Goal: Task Accomplishment & Management: Manage account settings

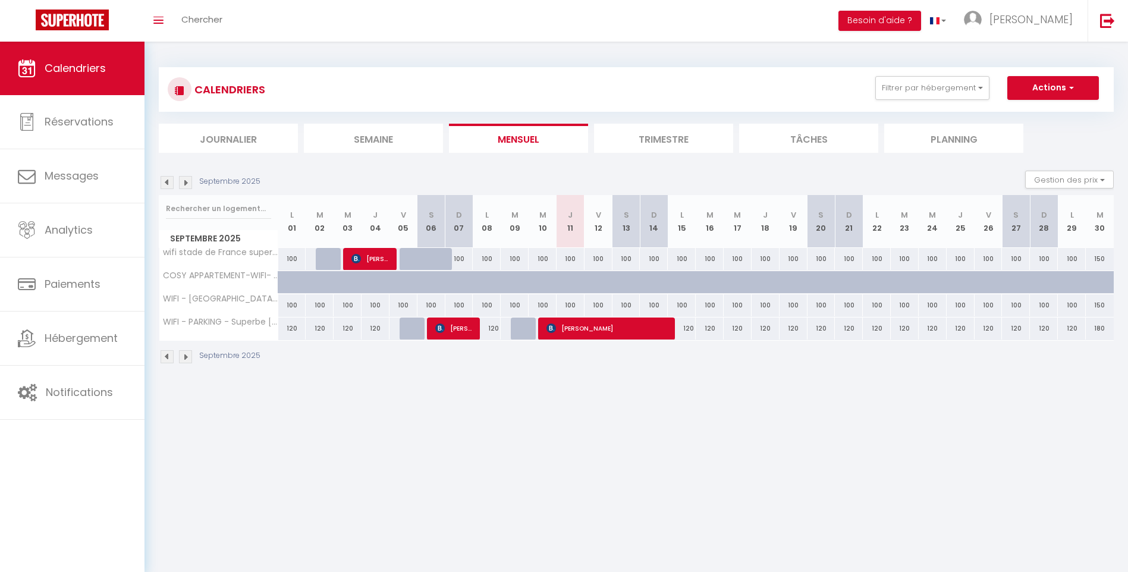
click at [627, 341] on div "Septembre 2025" at bounding box center [636, 358] width 955 height 35
click at [628, 331] on span "[PERSON_NAME]" at bounding box center [606, 328] width 121 height 23
select select "OK"
select select "1"
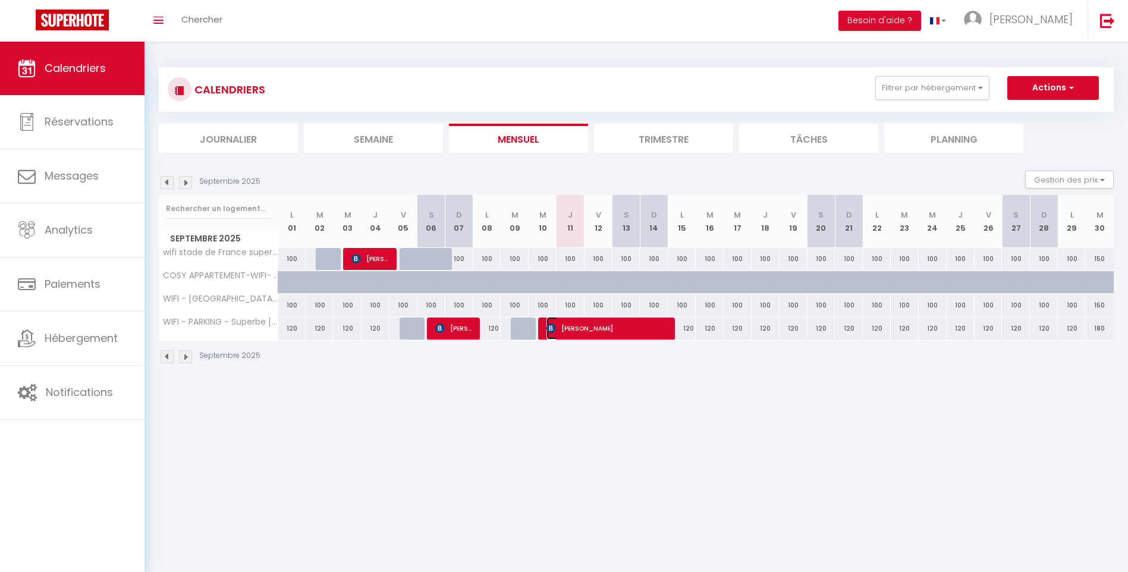
select select "0"
select select "1"
select select
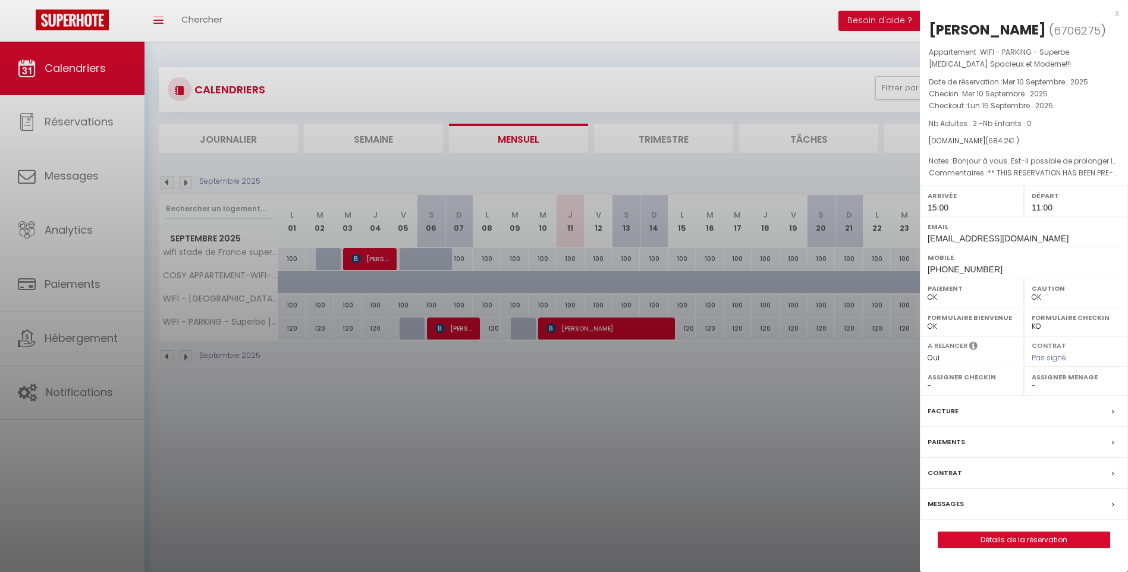
click at [711, 366] on div at bounding box center [564, 286] width 1128 height 572
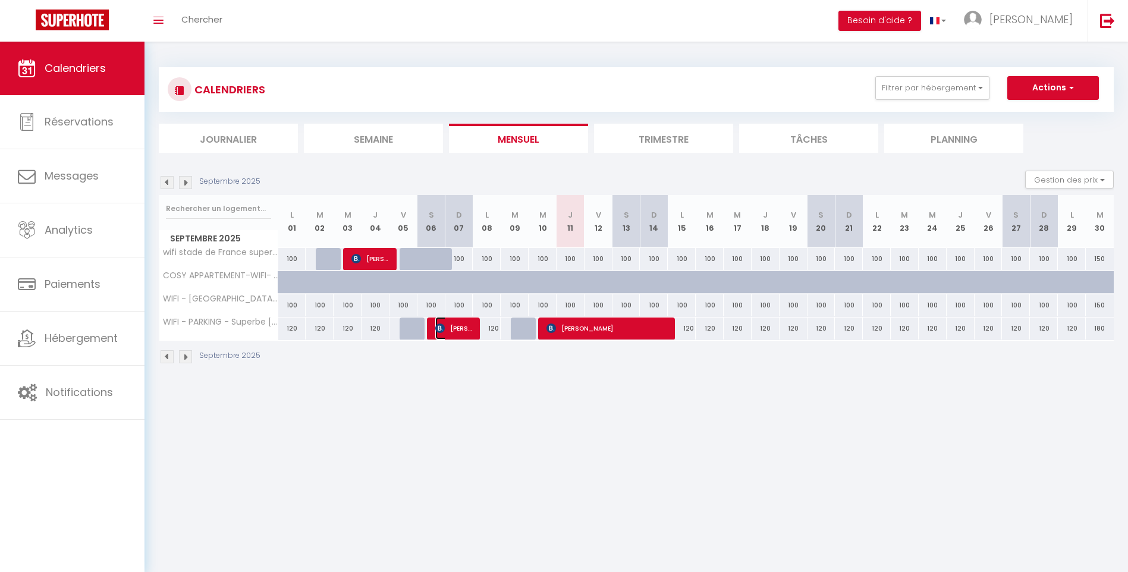
click at [463, 327] on span "[PERSON_NAME]" at bounding box center [453, 328] width 37 height 23
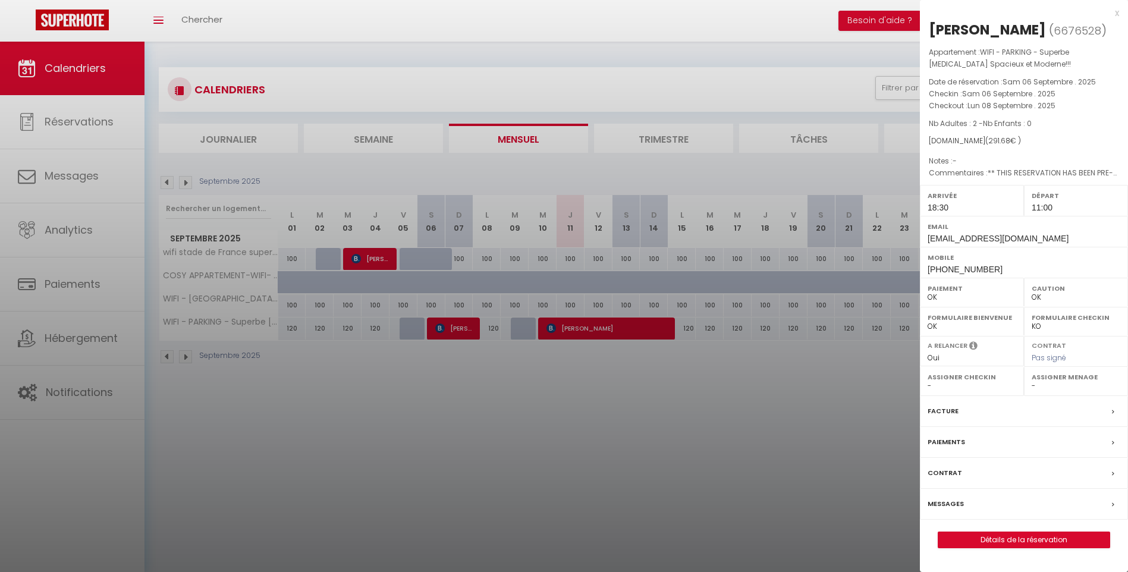
click at [383, 278] on div at bounding box center [564, 286] width 1128 height 572
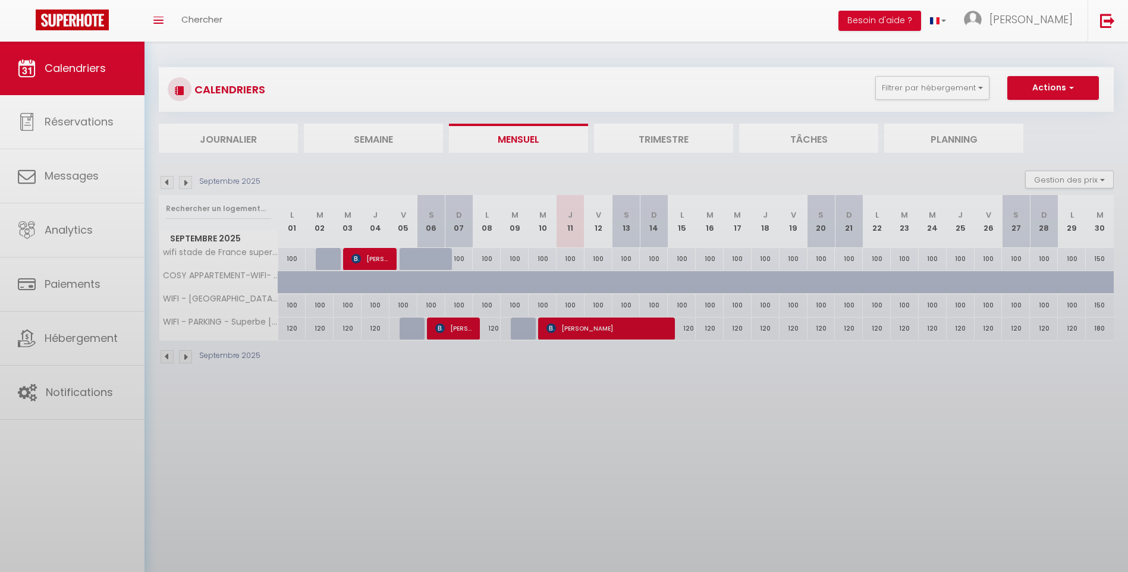
click at [376, 260] on div at bounding box center [564, 286] width 1128 height 572
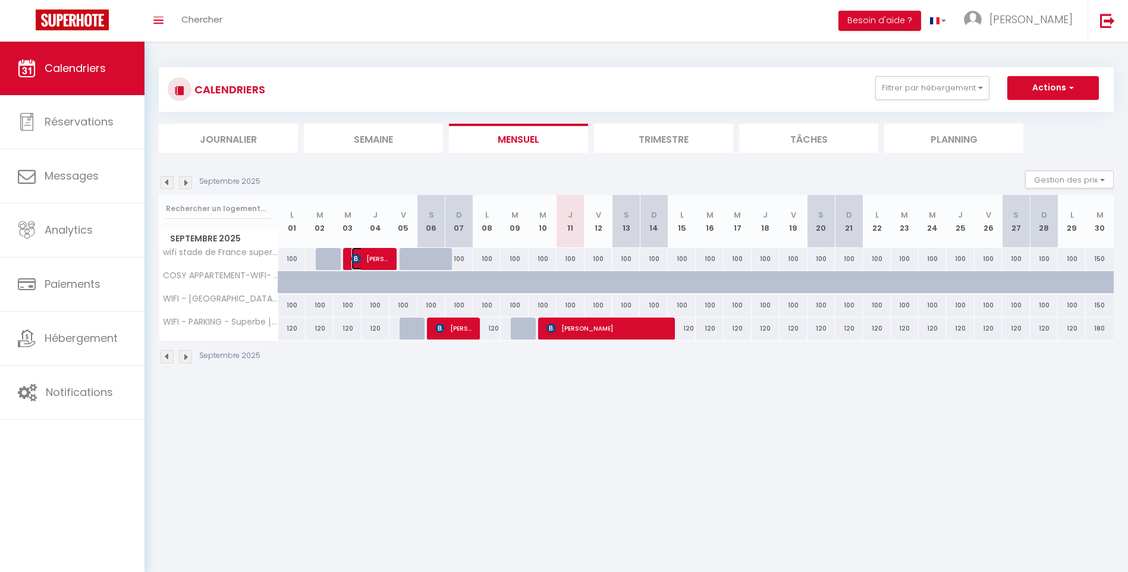
click at [373, 251] on span "[PERSON_NAME]" at bounding box center [369, 258] width 37 height 23
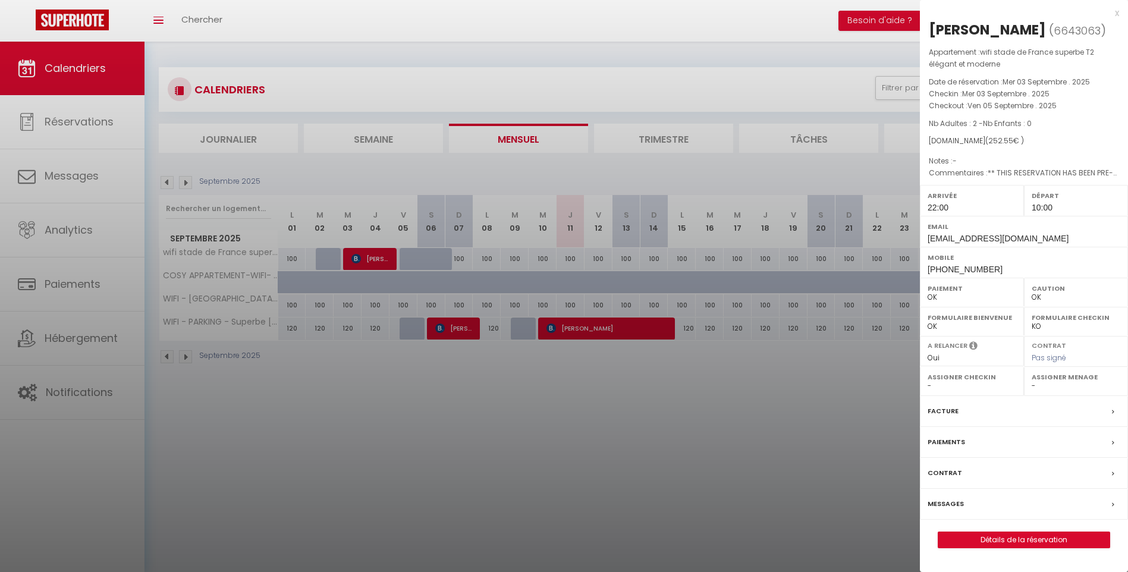
click at [1112, 15] on div "x" at bounding box center [1019, 13] width 199 height 14
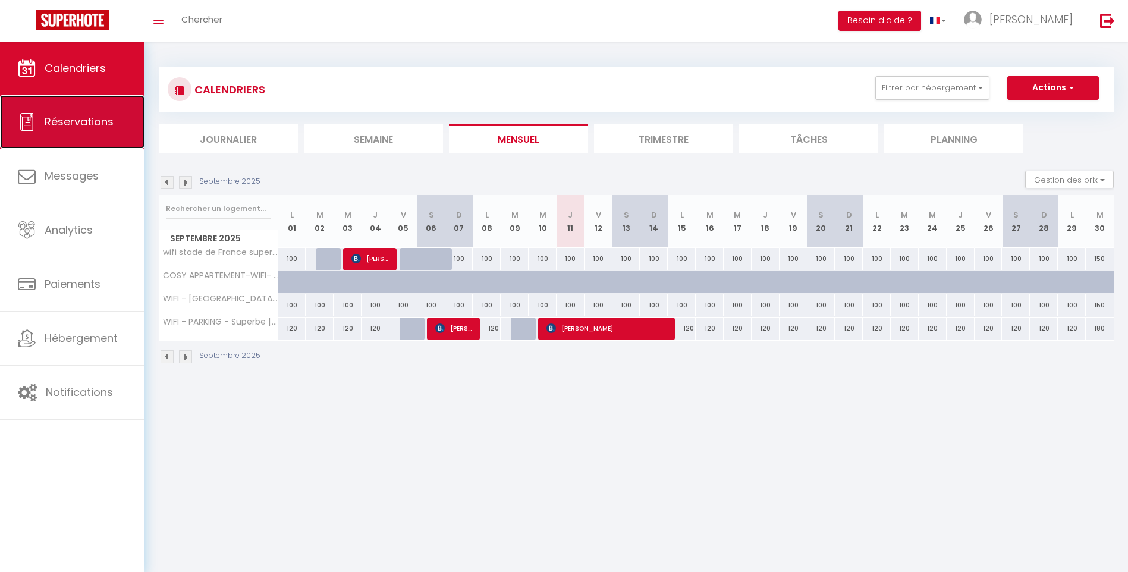
click at [97, 139] on link "Réservations" at bounding box center [72, 122] width 144 height 54
select select "not_cancelled"
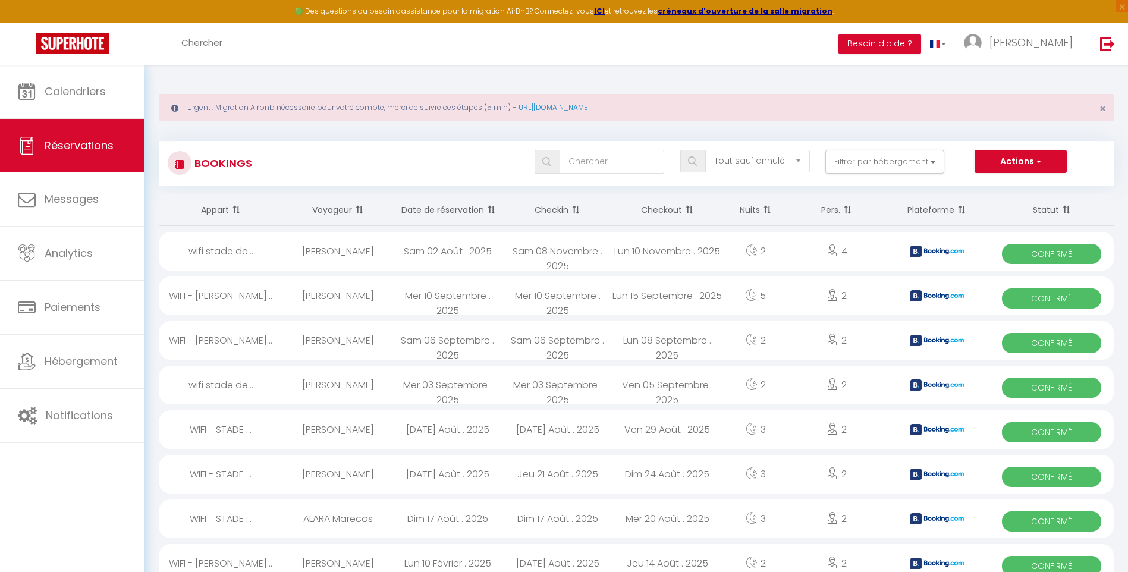
click at [918, 249] on img at bounding box center [937, 251] width 54 height 11
select select "OK"
select select "1"
select select "0"
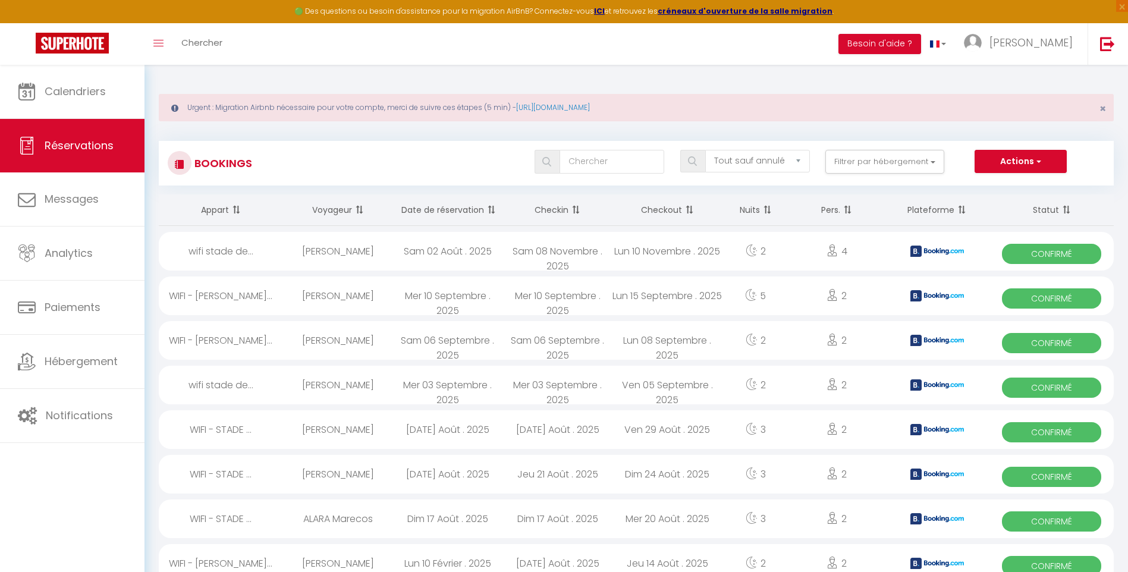
select select "1"
select select
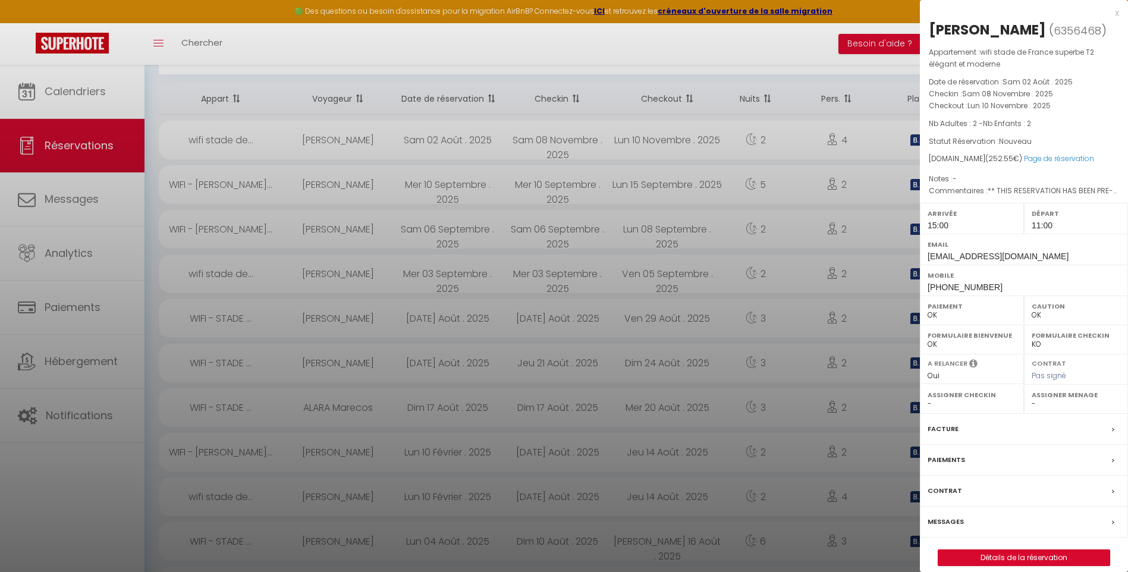
scroll to position [238, 0]
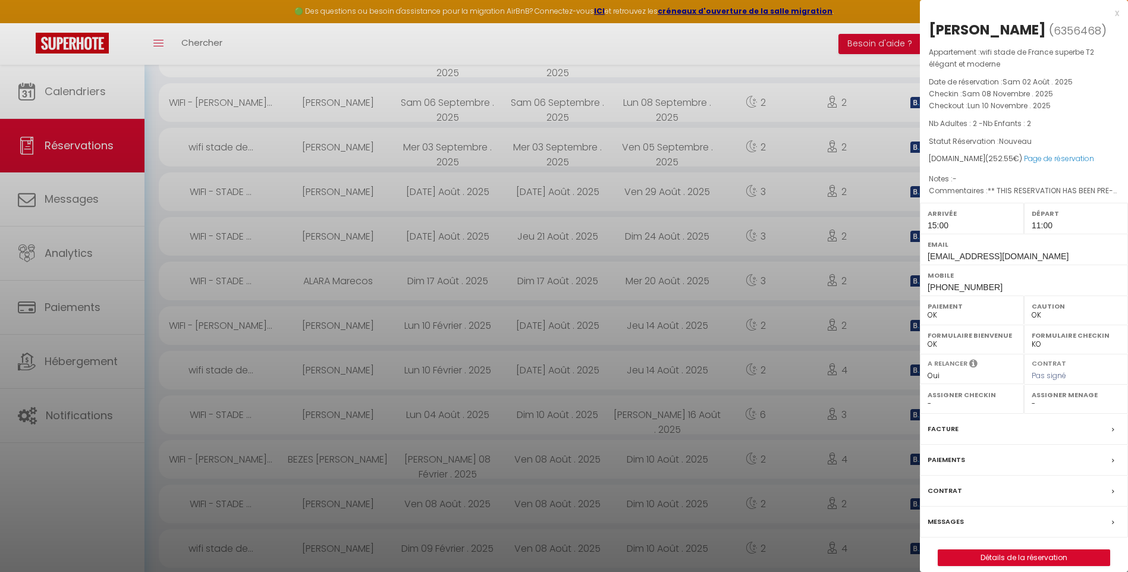
click at [505, 187] on div at bounding box center [564, 286] width 1128 height 572
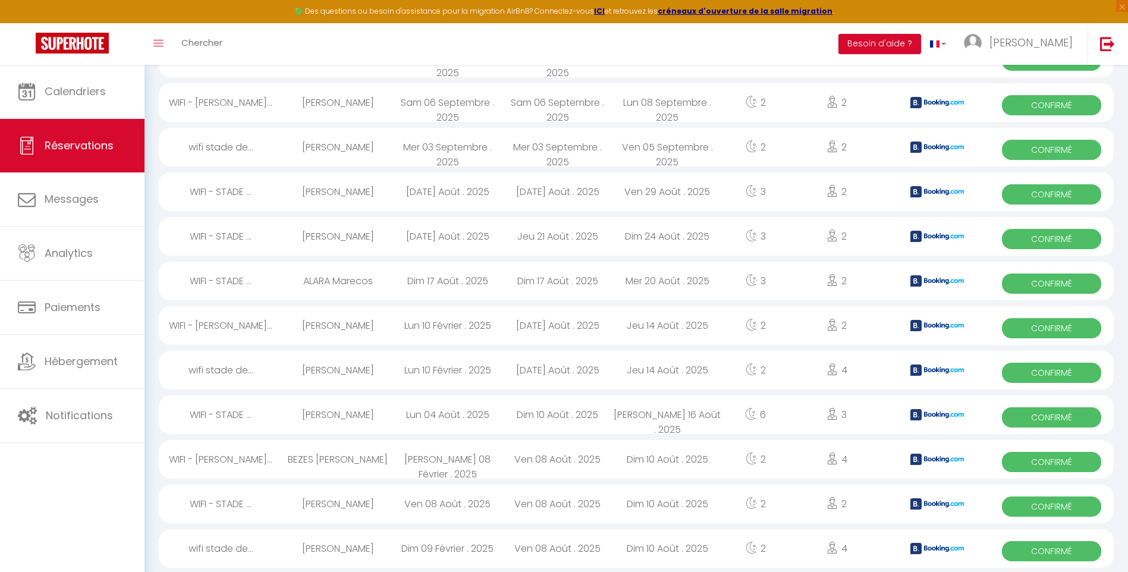
scroll to position [535, 0]
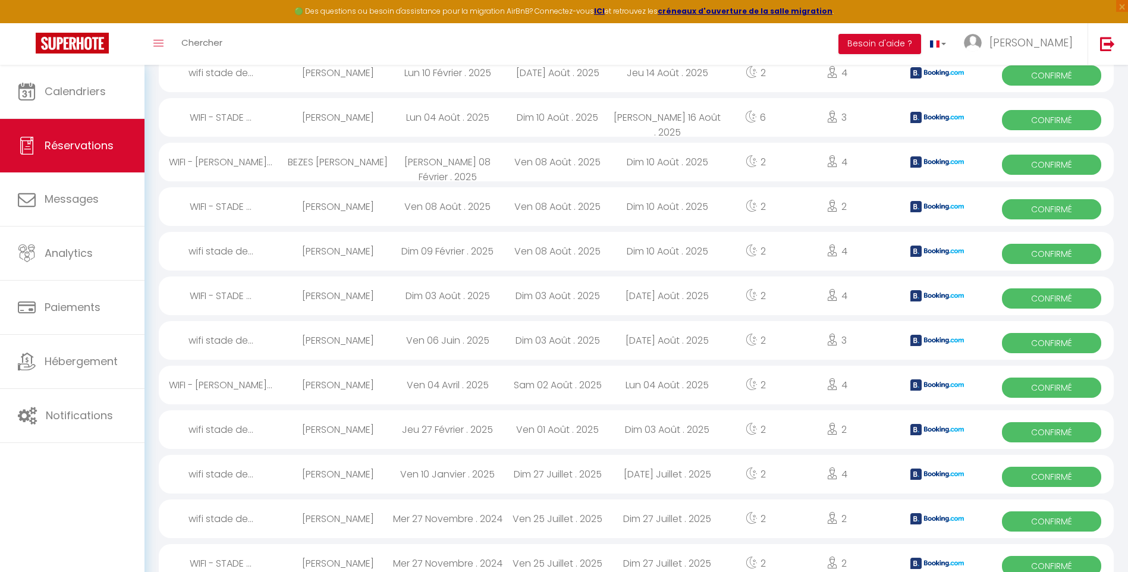
click at [918, 162] on img at bounding box center [937, 161] width 54 height 11
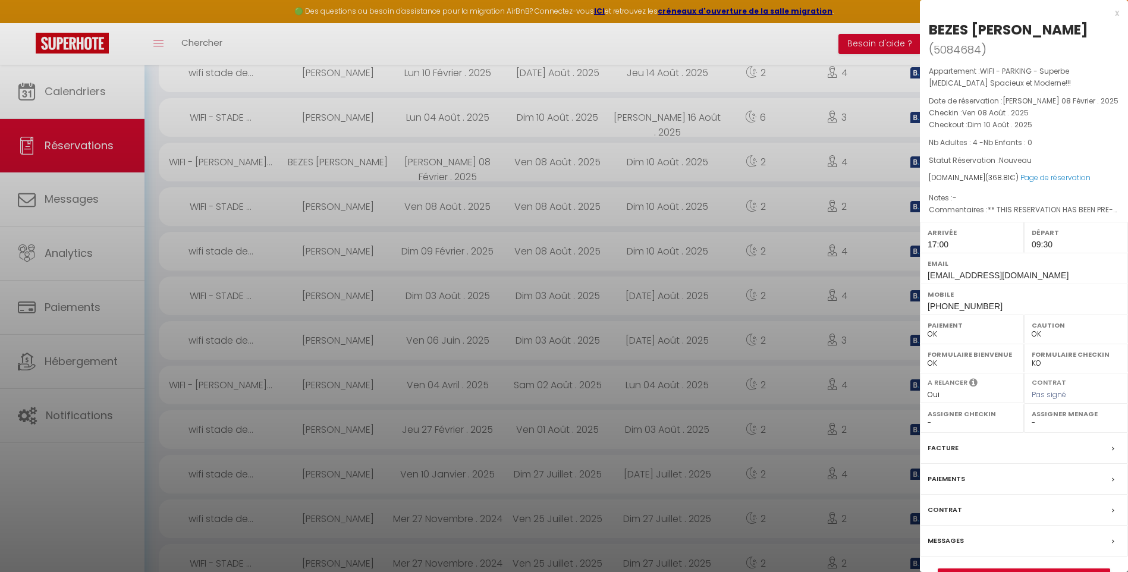
click at [841, 202] on div at bounding box center [564, 286] width 1128 height 572
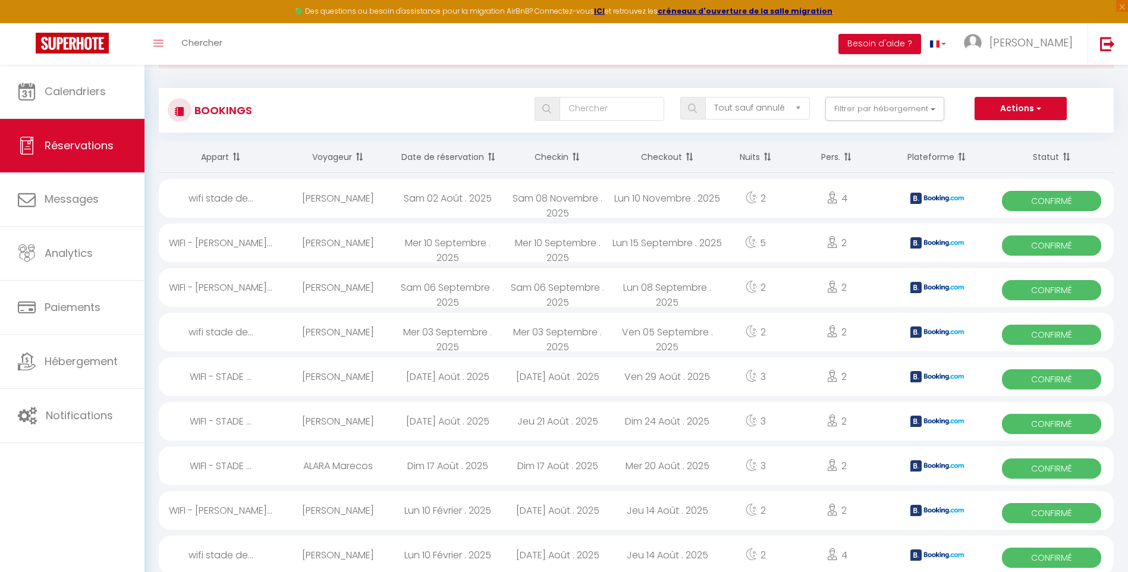
scroll to position [0, 0]
